Goal: Transaction & Acquisition: Purchase product/service

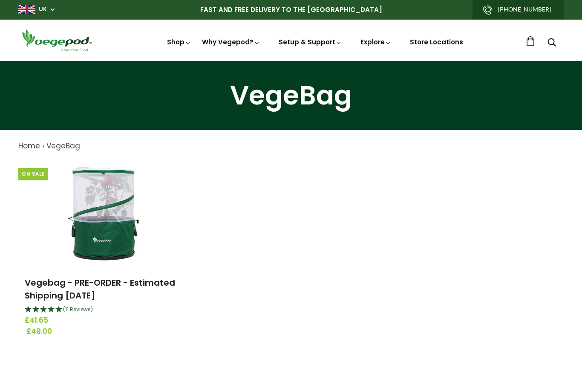
click at [101, 208] on img at bounding box center [105, 213] width 106 height 106
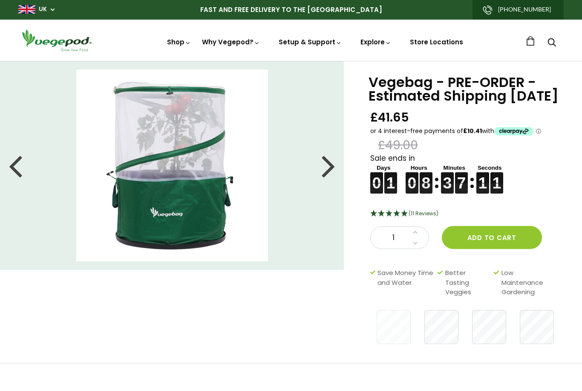
click at [317, 167] on li at bounding box center [172, 165] width 344 height 192
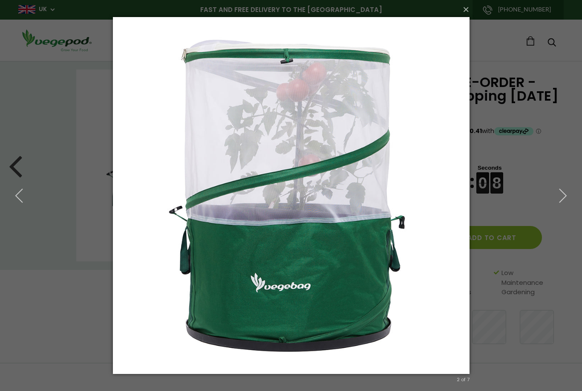
click at [505, 133] on div "× 2 of 7 Loading..." at bounding box center [291, 195] width 582 height 391
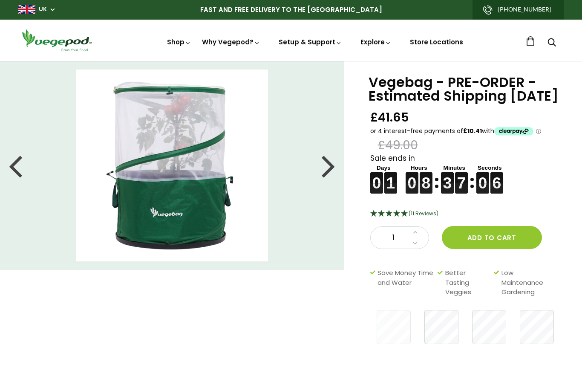
click at [329, 168] on div at bounding box center [329, 165] width 14 height 38
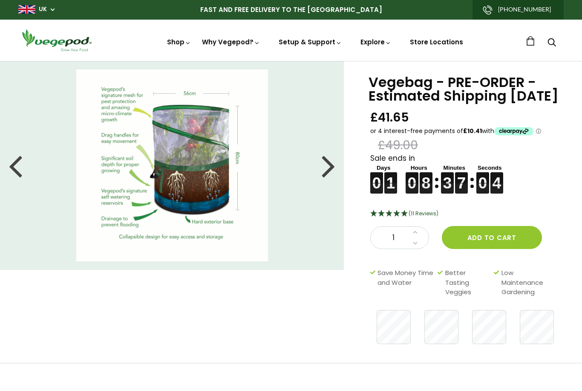
click at [231, 220] on img at bounding box center [172, 165] width 192 height 192
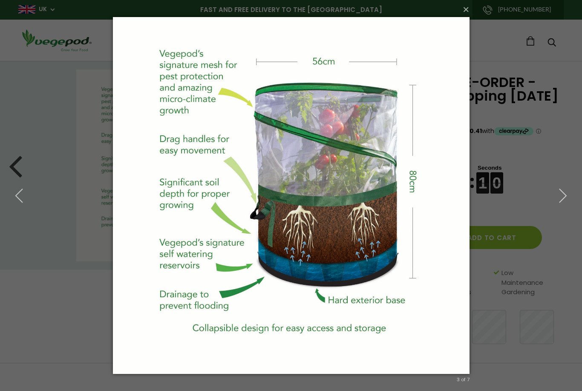
click at [470, 8] on button "×" at bounding box center [293, 9] width 357 height 19
